Goal: Information Seeking & Learning: Find specific fact

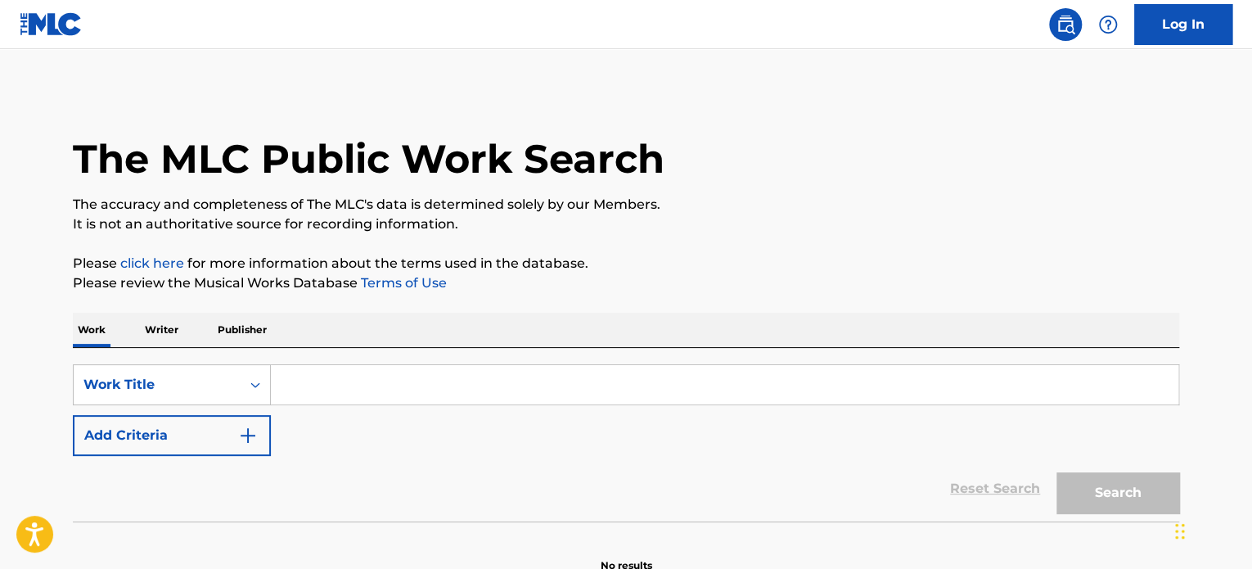
click at [304, 382] on input "Search Form" at bounding box center [725, 384] width 908 height 39
paste input "4 Lunas - LAS HIJAS DE LA LUNA"
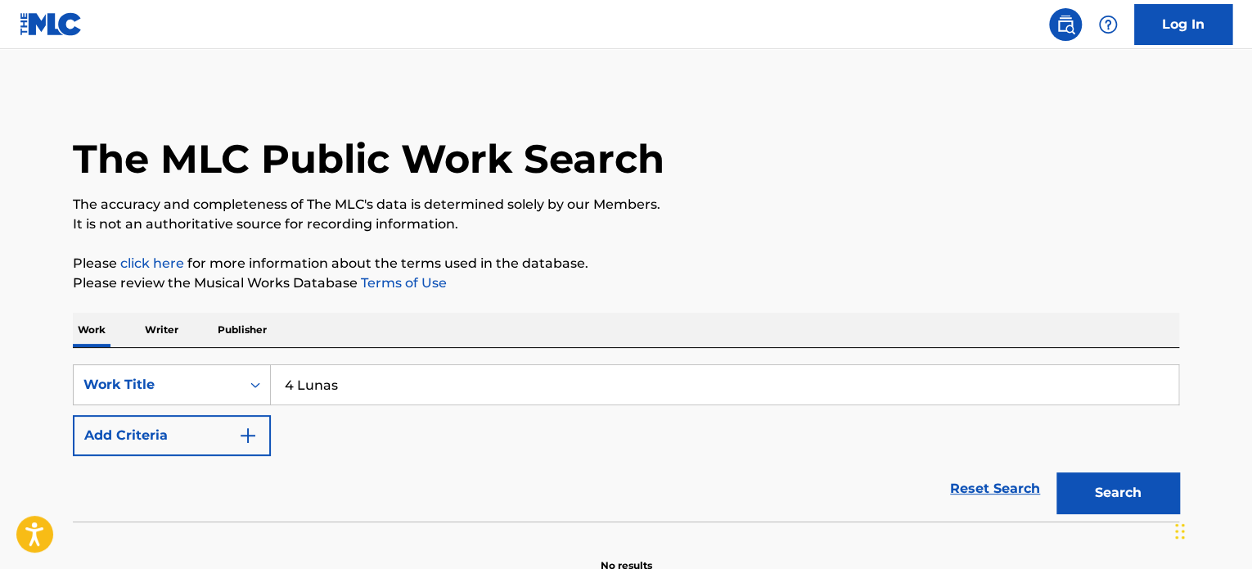
click at [1056, 472] on button "Search" at bounding box center [1117, 492] width 123 height 41
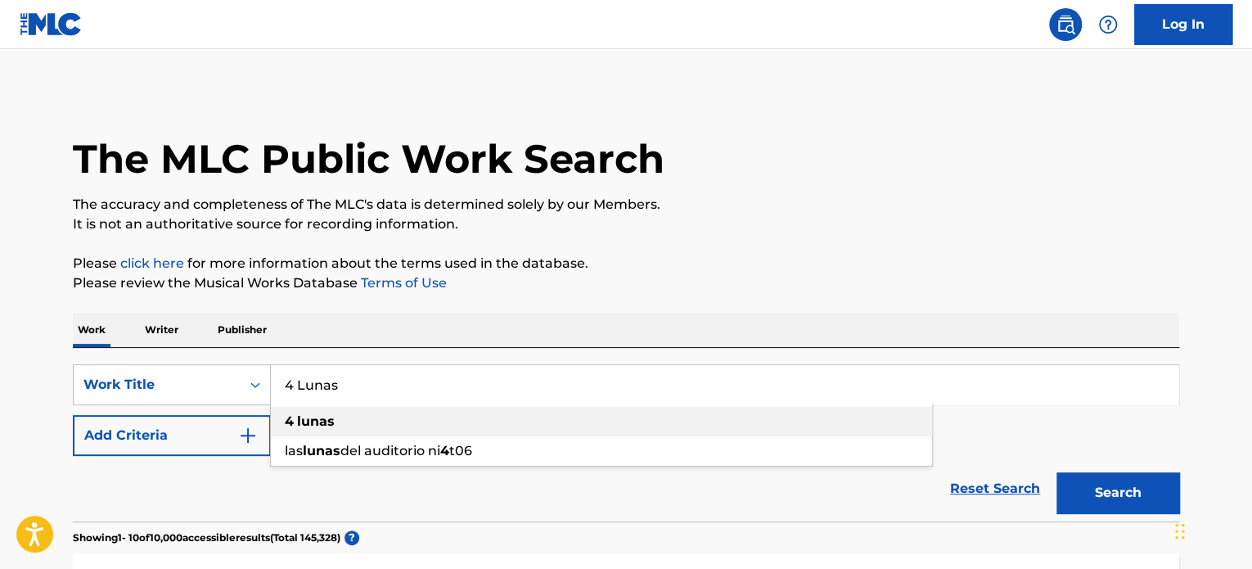
click at [294, 423] on span "Search Form" at bounding box center [295, 421] width 3 height 16
type input "4 lunas"
click at [1085, 493] on button "Search" at bounding box center [1117, 492] width 123 height 41
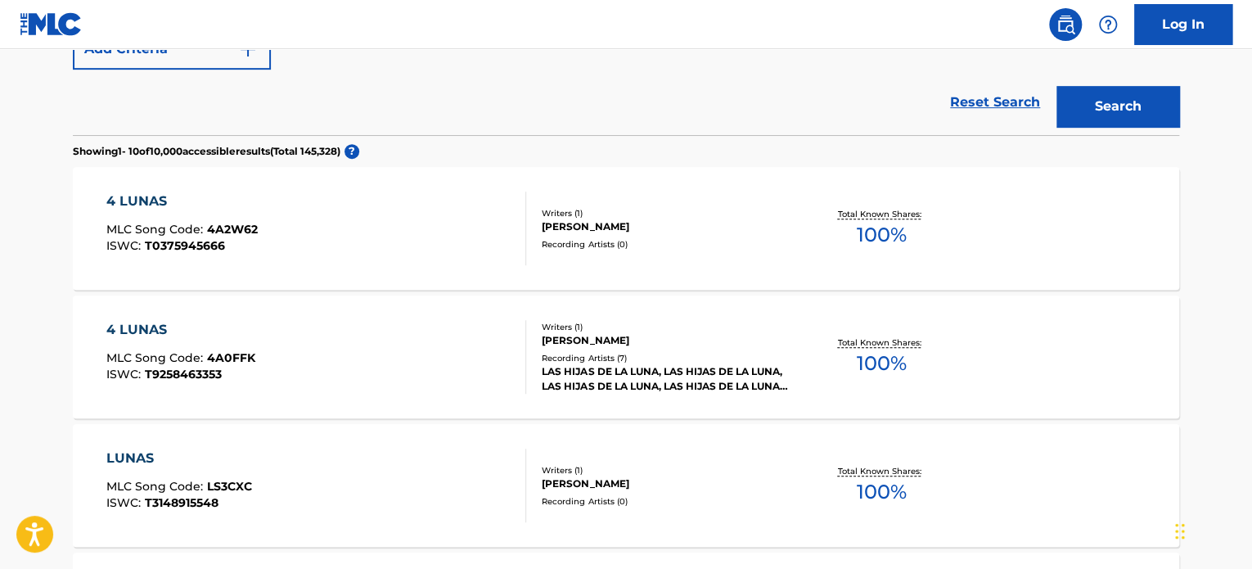
scroll to position [390, 0]
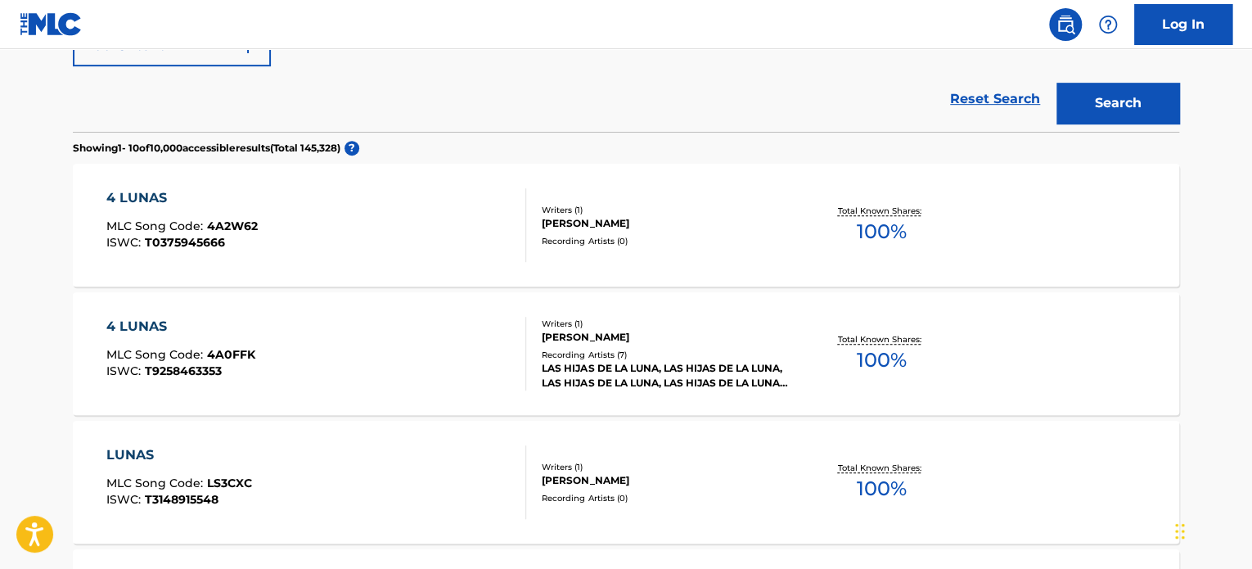
click at [659, 343] on div "[PERSON_NAME]" at bounding box center [665, 337] width 247 height 15
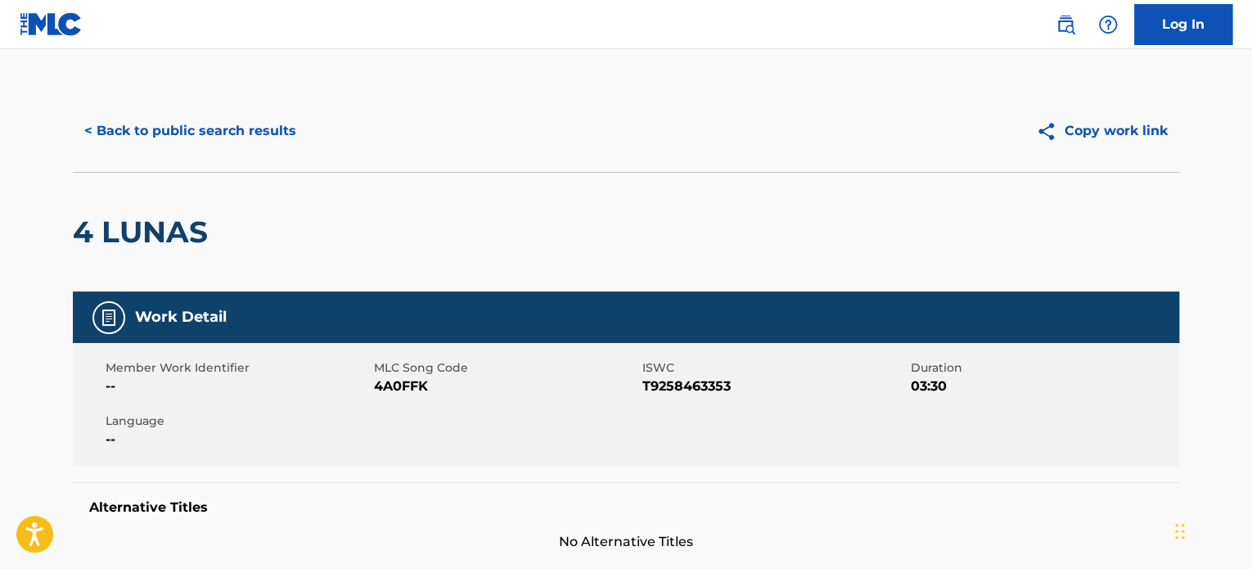
click at [668, 382] on span "T9258463353" at bounding box center [774, 386] width 264 height 20
copy span "T9258463353"
click at [813, 443] on div "Member Work Identifier -- MLC Song Code 4A0FFK ISWC T9258463353 Duration 03:30 …" at bounding box center [626, 404] width 1106 height 123
click at [178, 111] on button "< Back to public search results" at bounding box center [190, 130] width 235 height 41
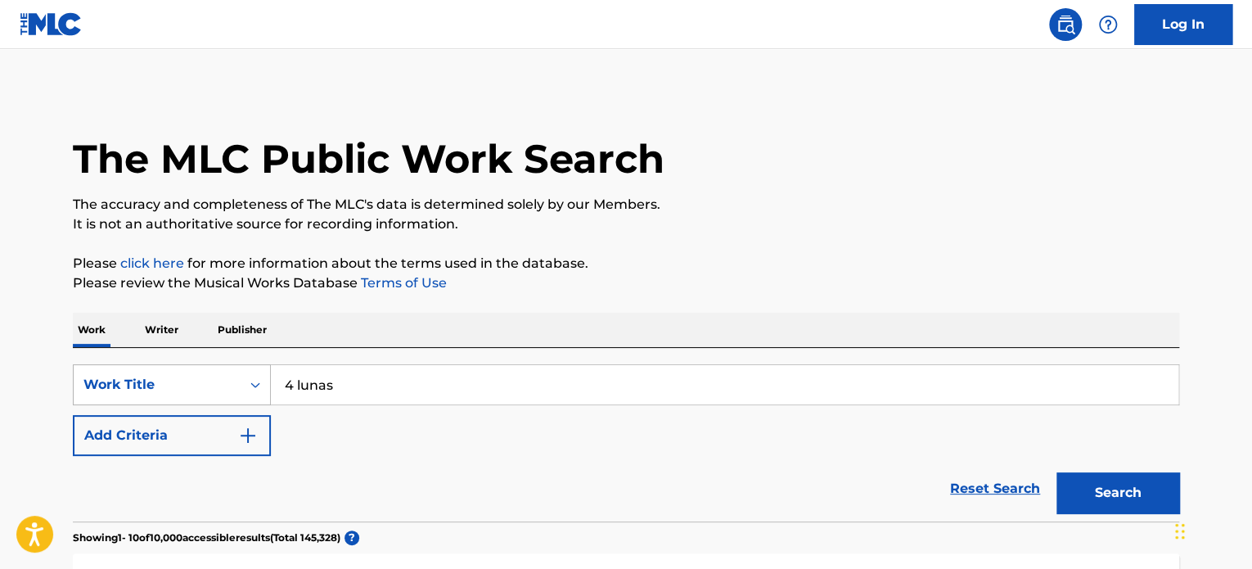
click at [259, 381] on div "Work Title" at bounding box center [172, 384] width 198 height 41
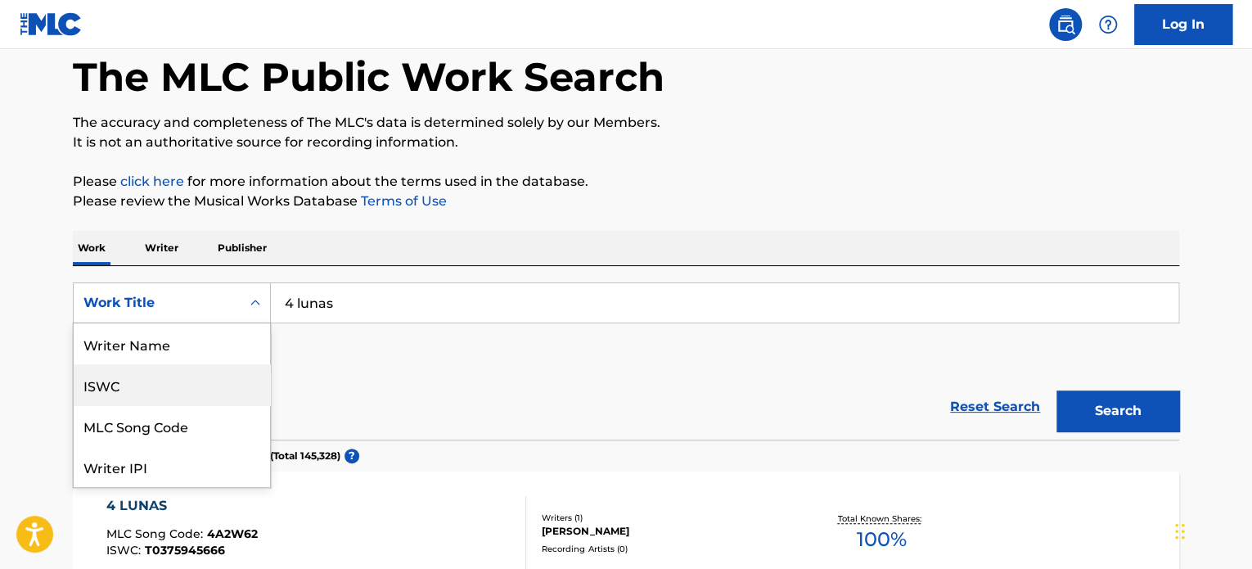
click at [129, 381] on div "ISWC" at bounding box center [172, 384] width 196 height 41
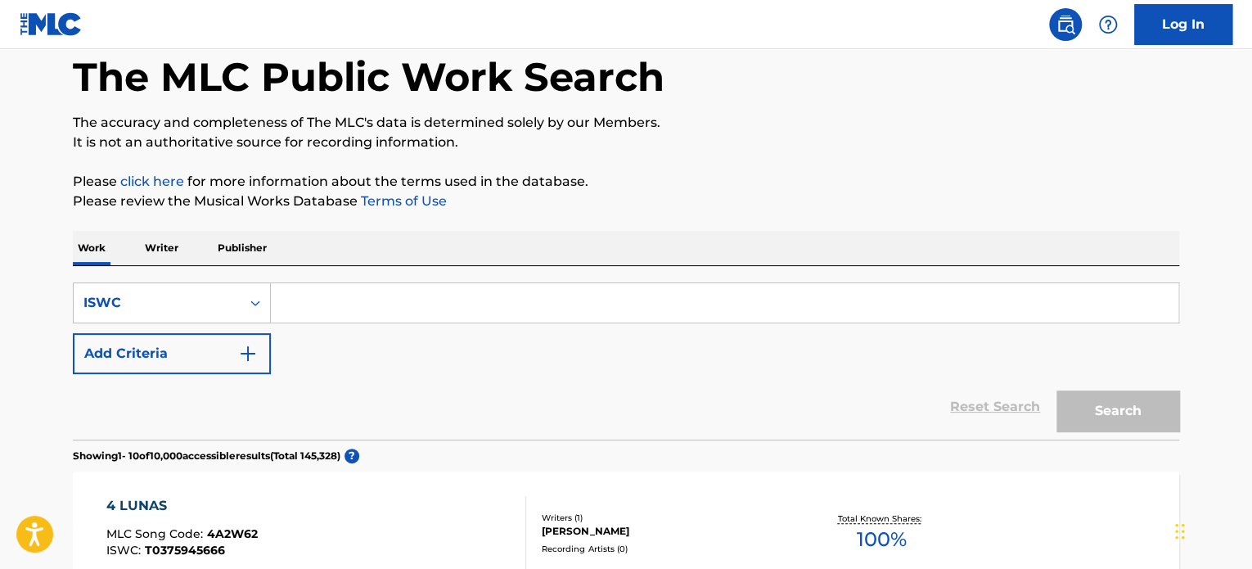
click at [330, 287] on input "Search Form" at bounding box center [725, 302] width 908 height 39
paste input "T9258463353"
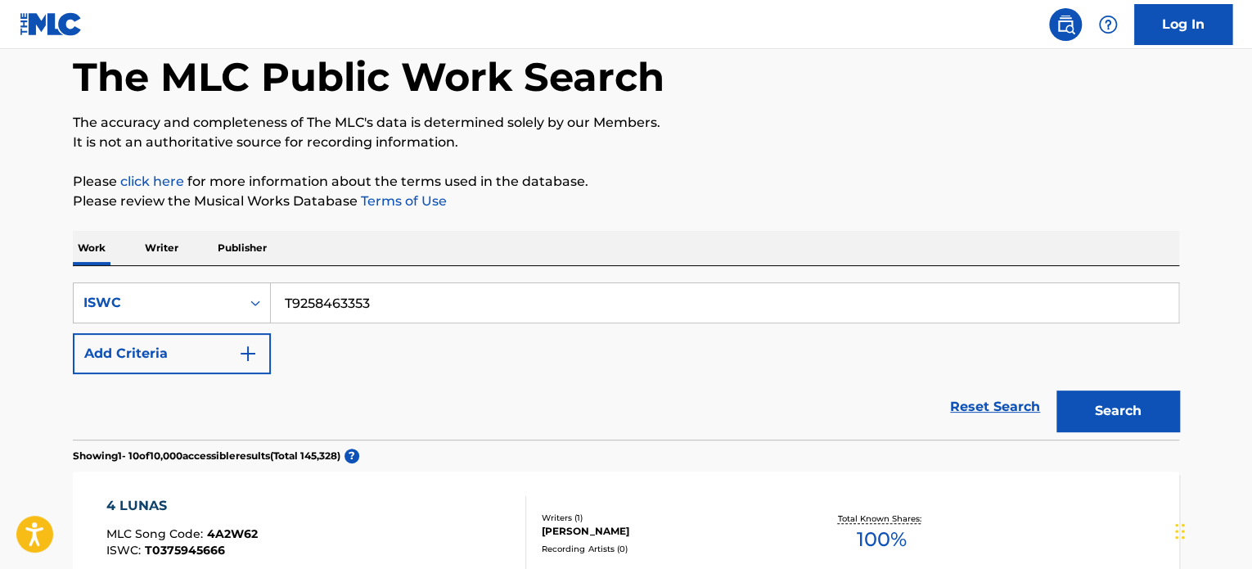
type input "T9258463353"
click at [1056, 390] on button "Search" at bounding box center [1117, 410] width 123 height 41
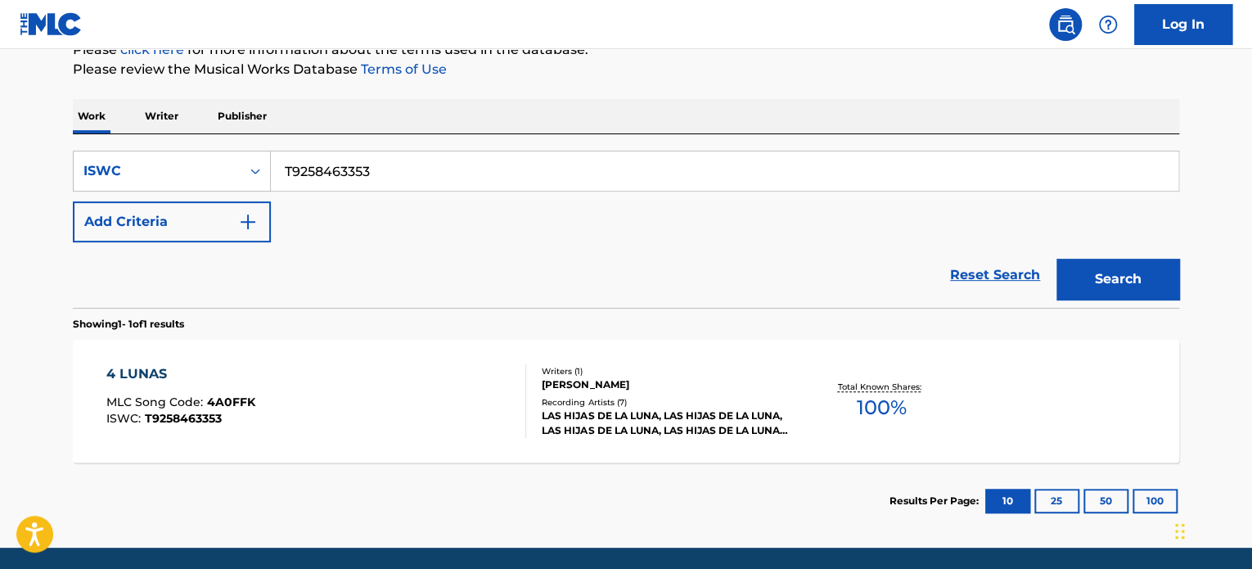
scroll to position [270, 0]
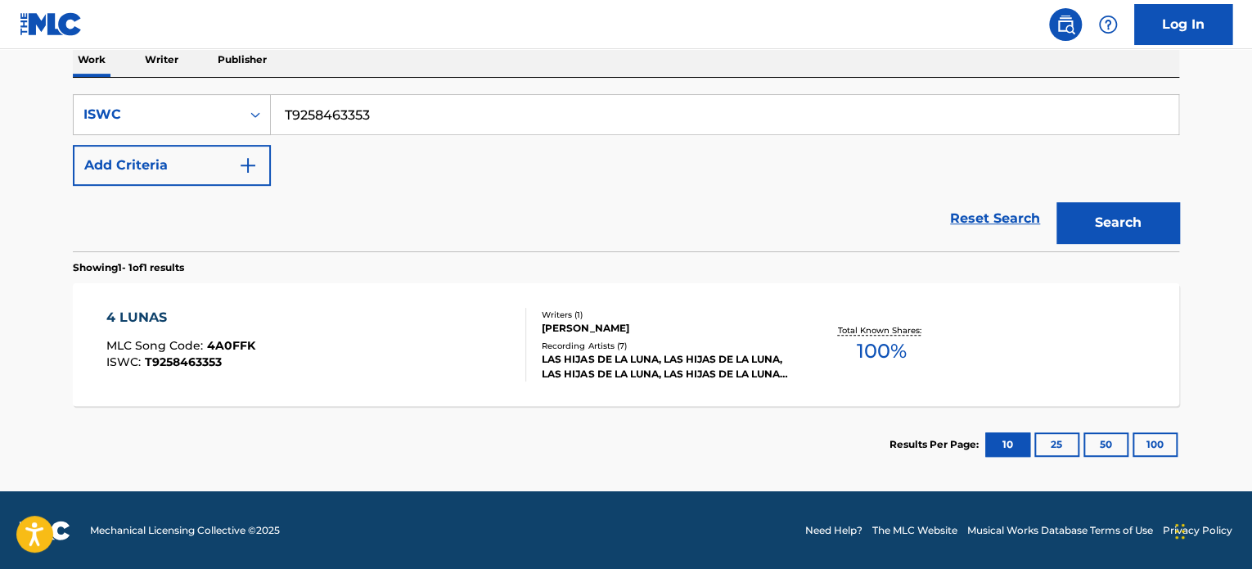
click at [351, 352] on div "4 LUNAS MLC Song Code : 4A0FFK ISWC : T9258463353" at bounding box center [316, 345] width 421 height 74
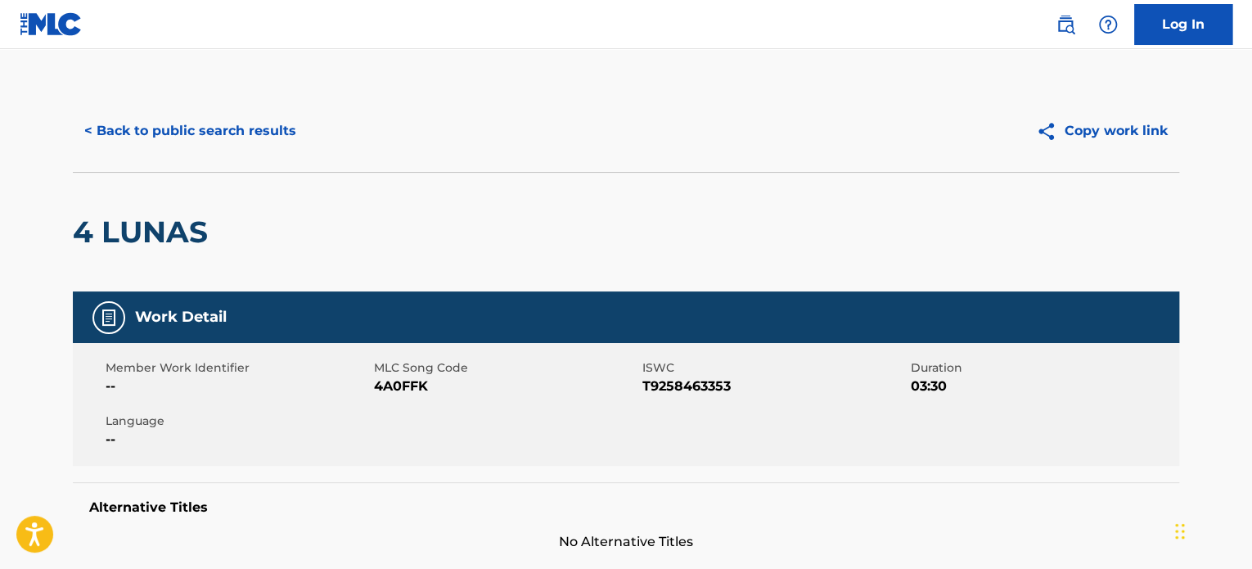
click at [482, 179] on div "4 LUNAS" at bounding box center [626, 231] width 1106 height 119
